Goal: Navigation & Orientation: Find specific page/section

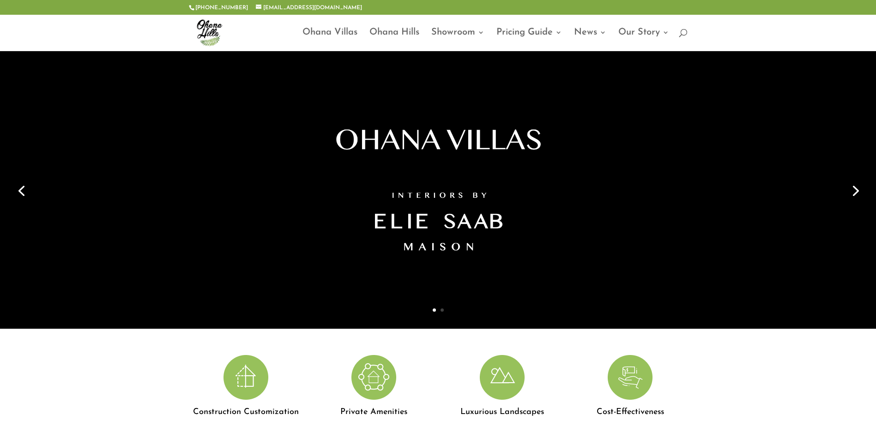
click at [852, 194] on link "Next" at bounding box center [854, 190] width 22 height 22
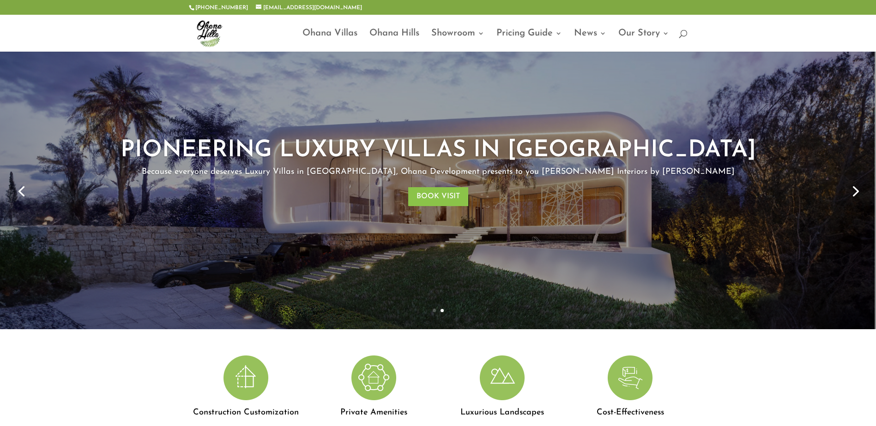
click at [845, 195] on link "Next" at bounding box center [854, 191] width 22 height 22
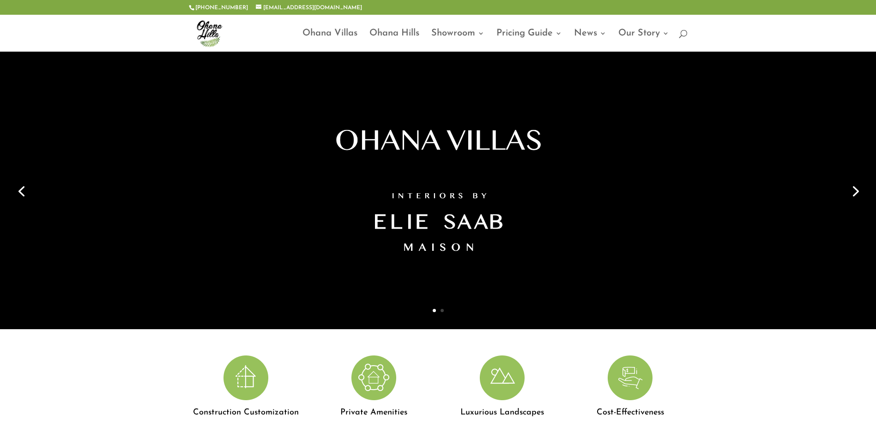
click at [845, 195] on link "Next" at bounding box center [854, 191] width 22 height 22
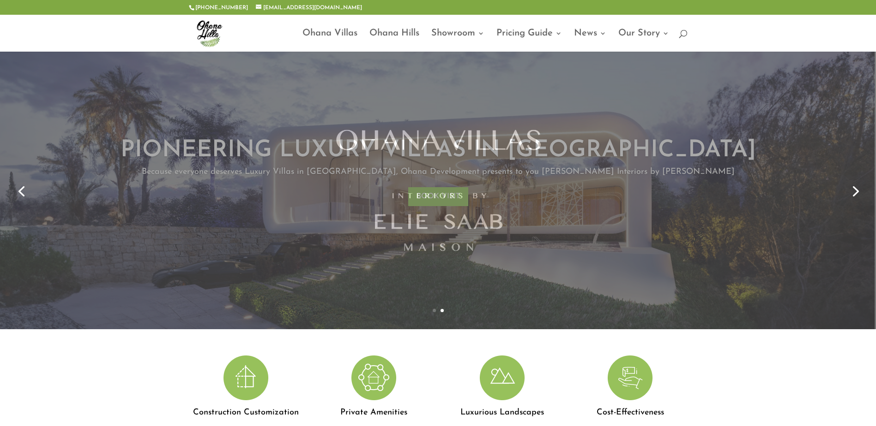
click at [845, 195] on link "Next" at bounding box center [854, 191] width 22 height 22
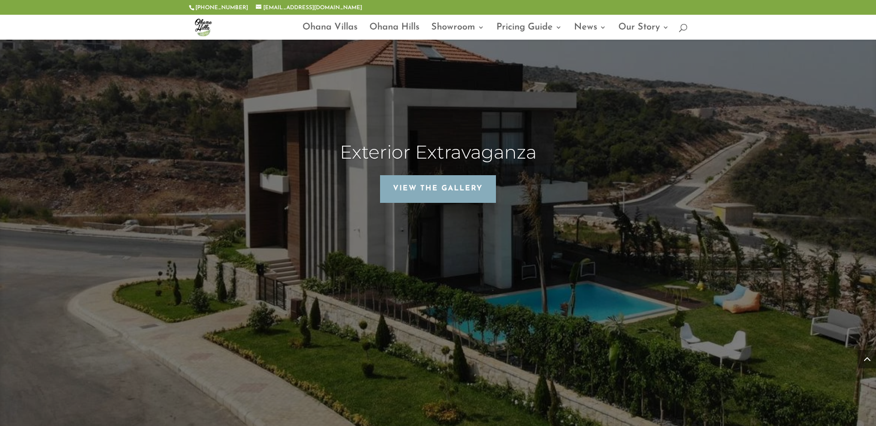
scroll to position [2539, 0]
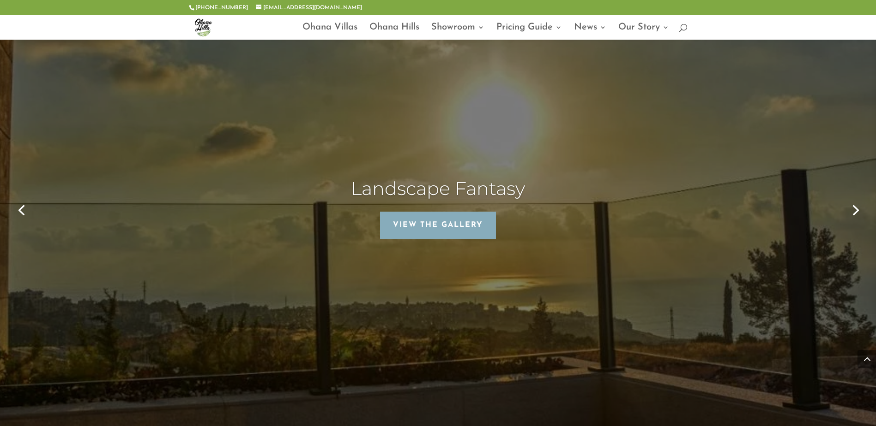
click at [857, 198] on link "Next" at bounding box center [854, 209] width 22 height 22
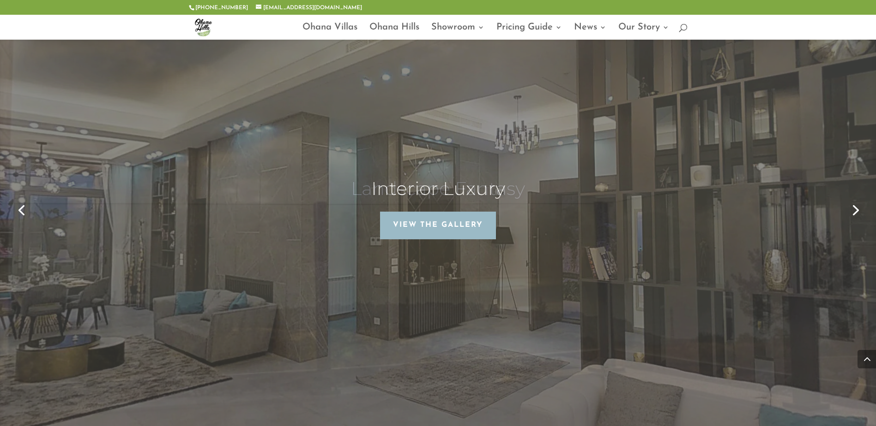
click at [857, 198] on link "Next" at bounding box center [854, 209] width 22 height 22
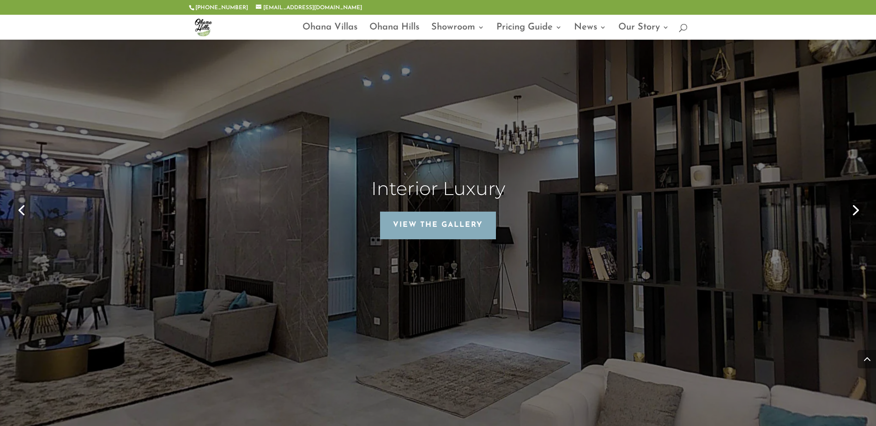
click at [857, 198] on link "Next" at bounding box center [854, 209] width 22 height 22
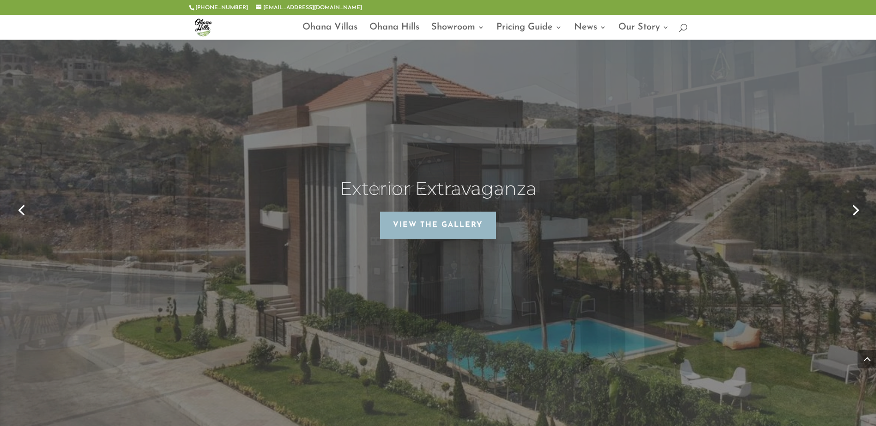
click at [857, 198] on link "Next" at bounding box center [854, 209] width 22 height 22
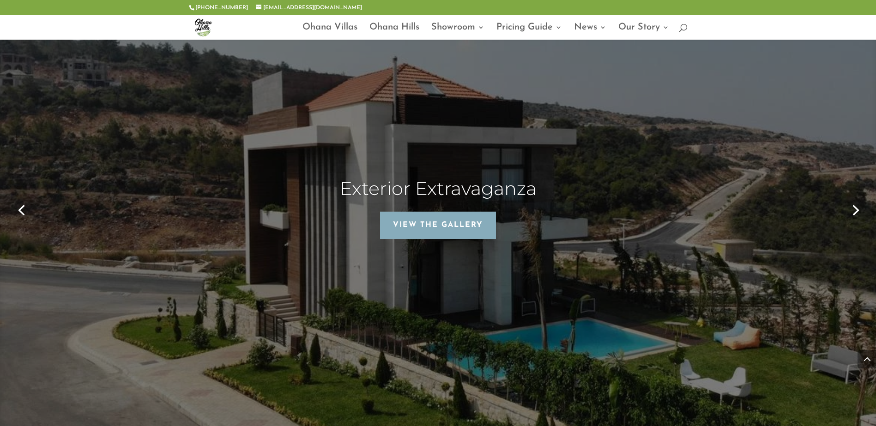
click at [857, 198] on link "Next" at bounding box center [854, 209] width 22 height 22
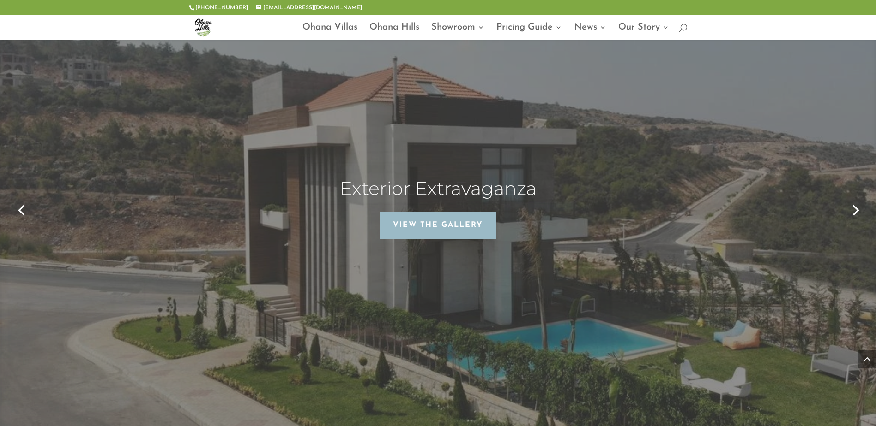
click at [857, 198] on link "Next" at bounding box center [854, 209] width 22 height 22
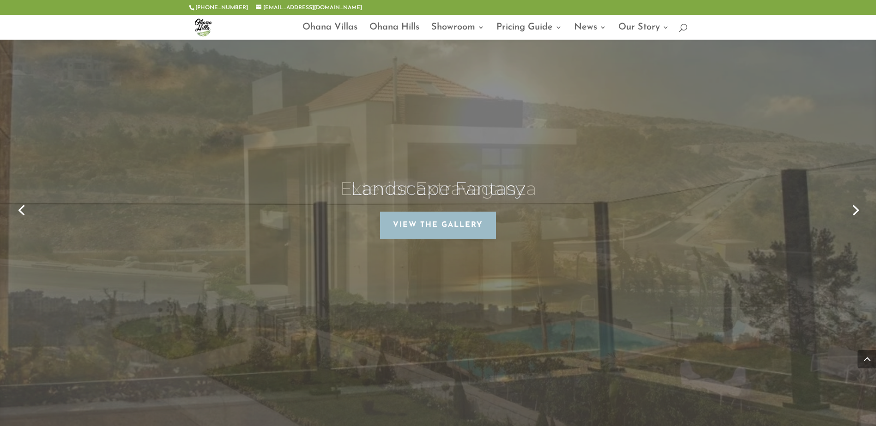
click at [857, 198] on link "Next" at bounding box center [854, 209] width 22 height 22
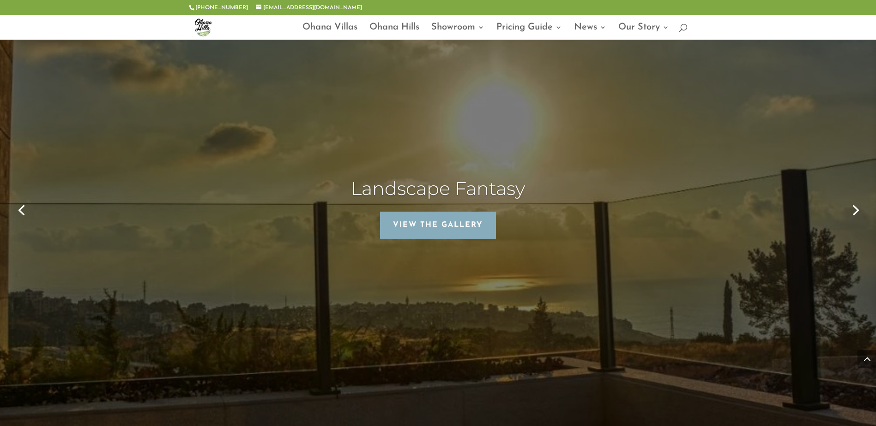
click at [857, 198] on link "Next" at bounding box center [854, 209] width 22 height 22
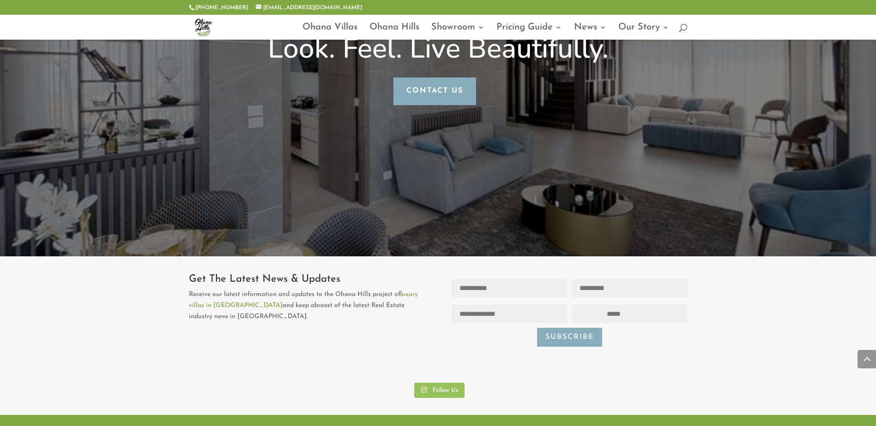
scroll to position [4431, 0]
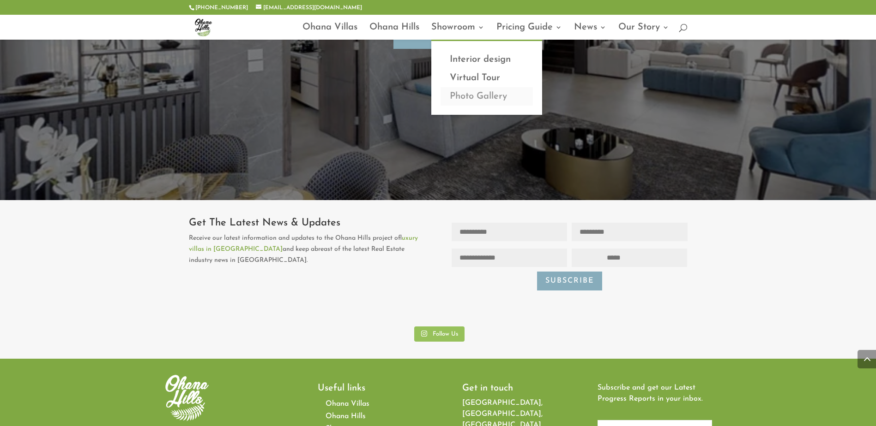
click at [478, 98] on link "Photo Gallery" at bounding box center [486, 96] width 92 height 18
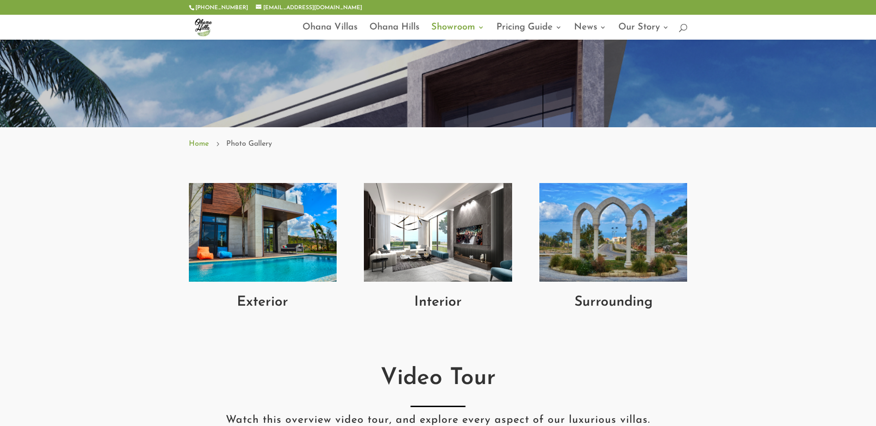
scroll to position [231, 0]
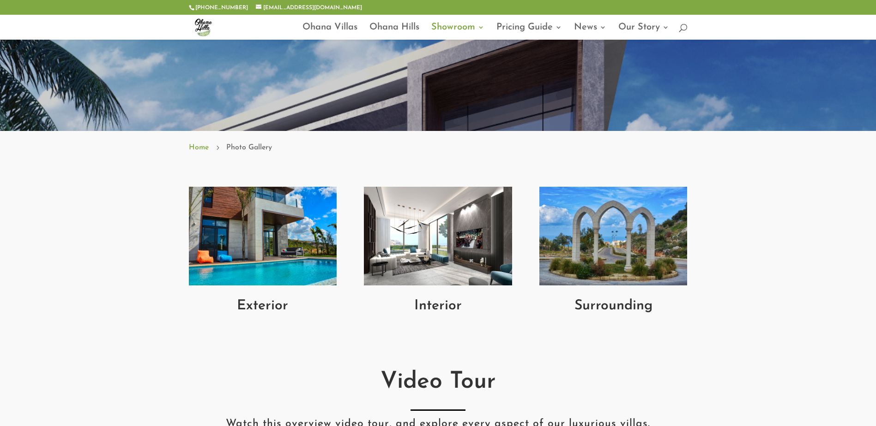
click at [264, 216] on img at bounding box center [263, 236] width 148 height 99
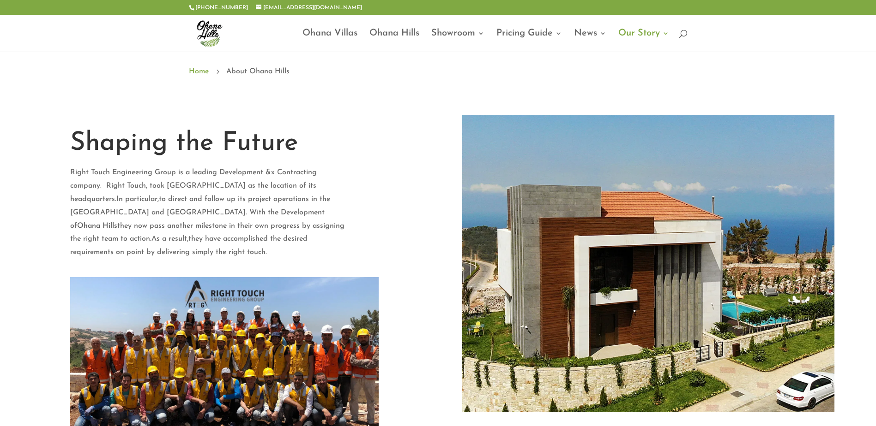
click at [414, 155] on div "Shaping the Future Right Touch Engineering Group is a leading Development &x Co…" at bounding box center [438, 304] width 876 height 440
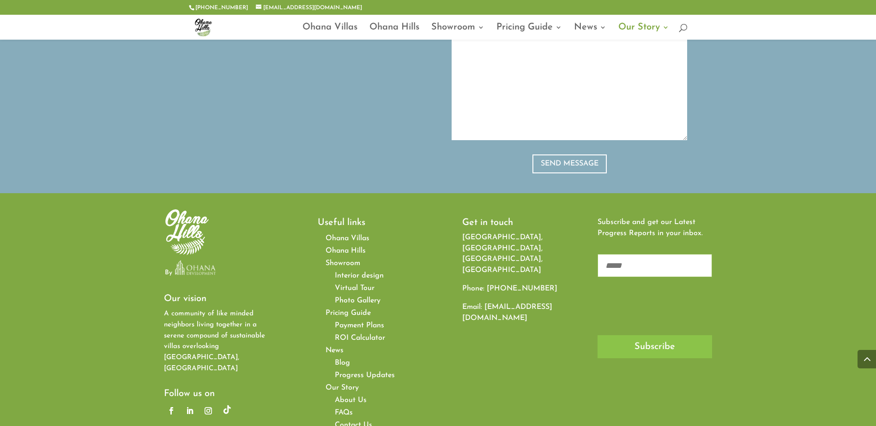
scroll to position [1062, 0]
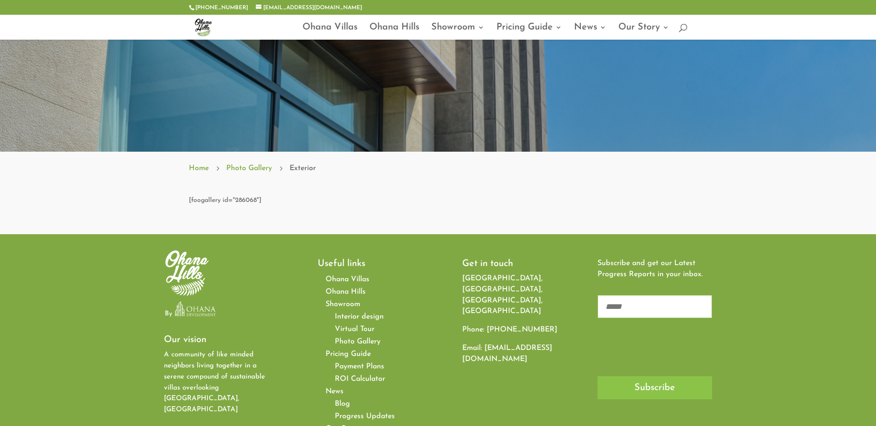
scroll to position [323, 0]
